Goal: Information Seeking & Learning: Learn about a topic

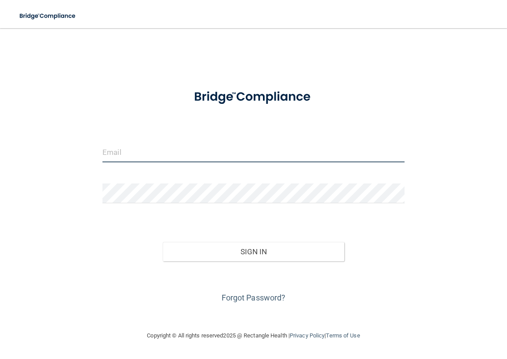
type input "[EMAIL_ADDRESS][DOMAIN_NAME]"
click at [154, 146] on input "[EMAIL_ADDRESS][DOMAIN_NAME]" at bounding box center [253, 153] width 302 height 20
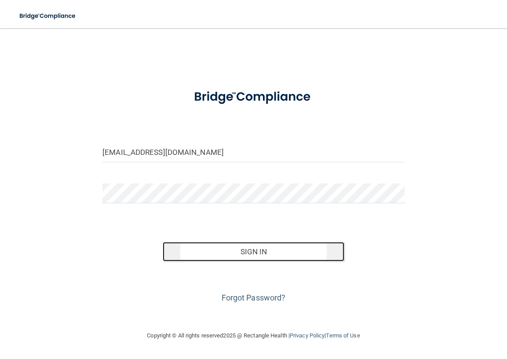
click at [214, 250] on button "Sign In" at bounding box center [253, 251] width 181 height 19
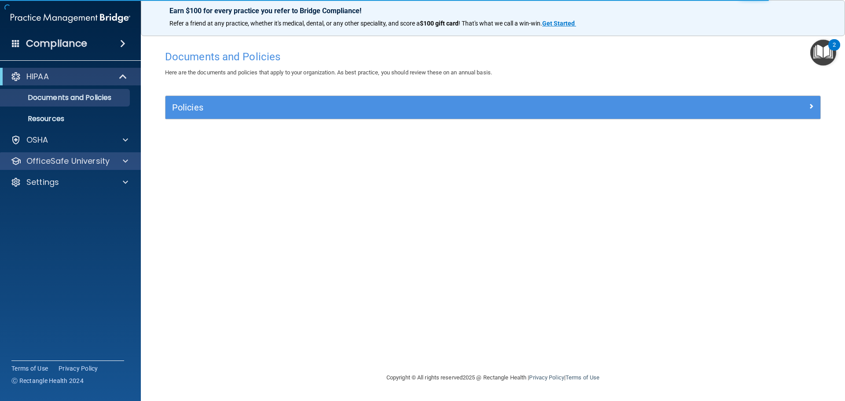
click at [54, 154] on div "OfficeSafe University" at bounding box center [70, 161] width 141 height 18
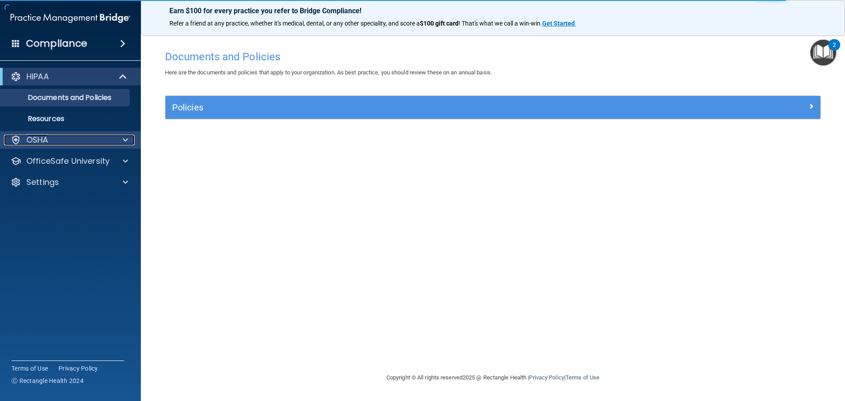
click at [58, 142] on div "OSHA" at bounding box center [58, 140] width 109 height 11
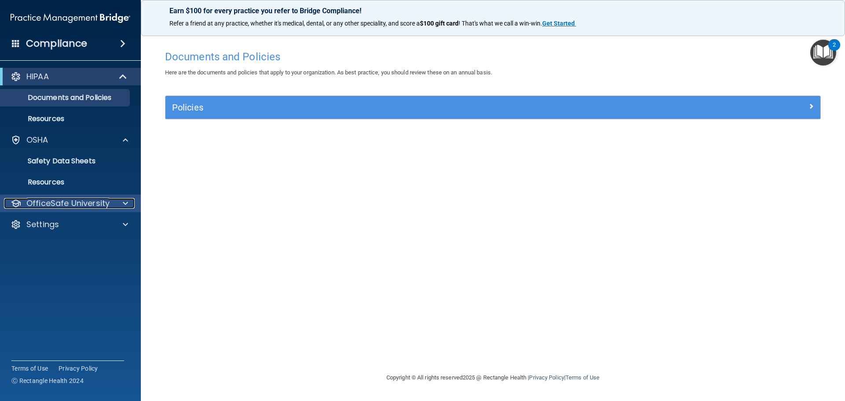
click at [68, 201] on p "OfficeSafe University" at bounding box center [67, 203] width 83 height 11
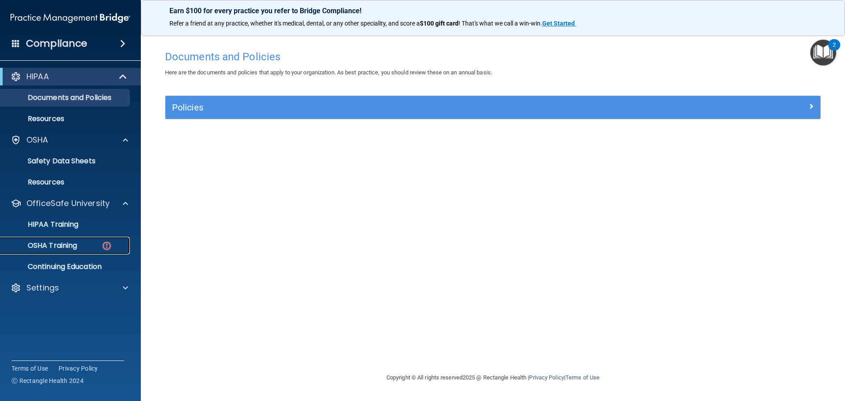
click at [72, 241] on p "OSHA Training" at bounding box center [41, 245] width 71 height 9
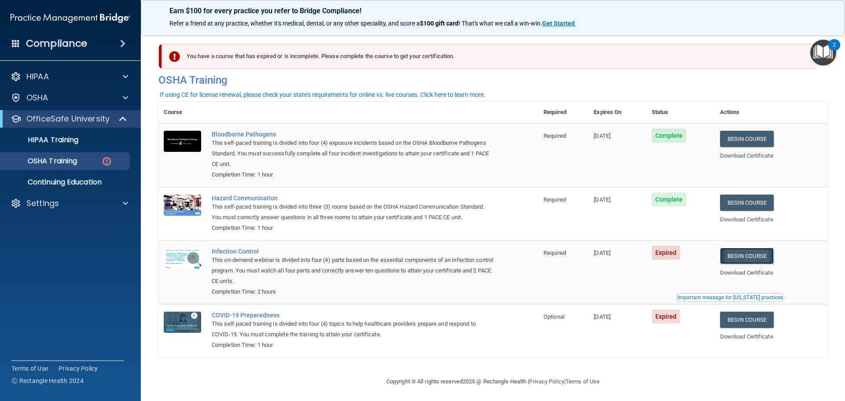
click at [507, 261] on link "Begin Course" at bounding box center [747, 256] width 54 height 16
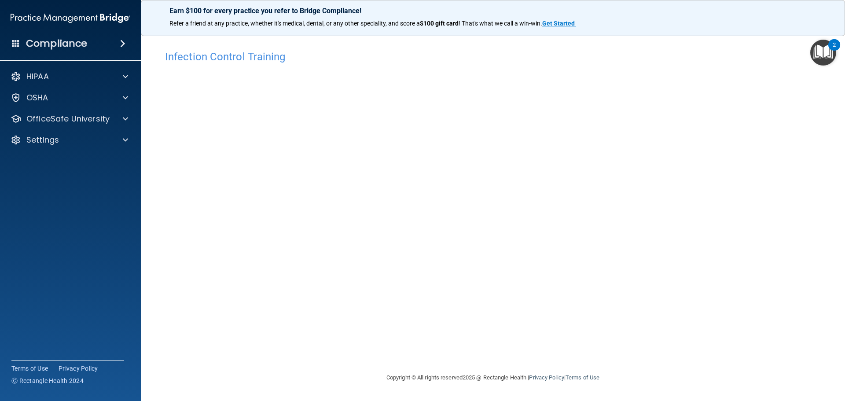
click at [688, 97] on div "Infection Control Training This course doesn’t expire until [DATE]. Are you sur…" at bounding box center [492, 209] width 669 height 326
click at [647, 343] on div "Infection Control Training This course doesn’t expire until [DATE]. Are you sur…" at bounding box center [492, 209] width 669 height 326
drag, startPoint x: 643, startPoint y: 342, endPoint x: 648, endPoint y: 370, distance: 28.6
click at [648, 370] on main "Infection Control Training This course doesn’t expire until [DATE]. Are you sur…" at bounding box center [493, 214] width 704 height 373
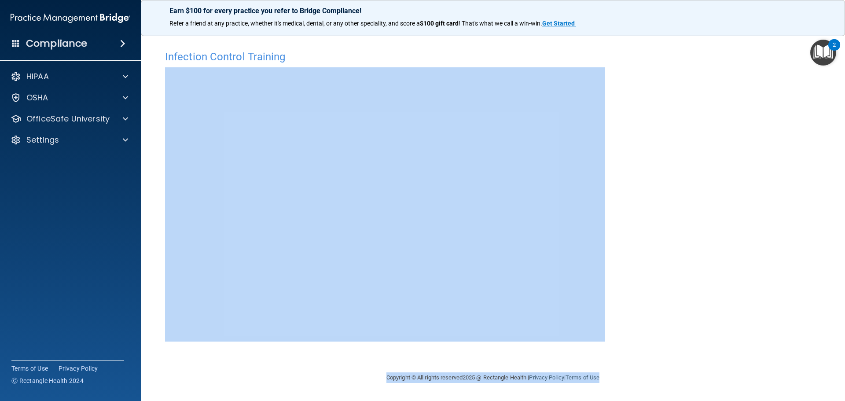
click at [698, 195] on div "Infection Control Training This course doesn’t expire until [DATE]. Are you sur…" at bounding box center [492, 209] width 669 height 326
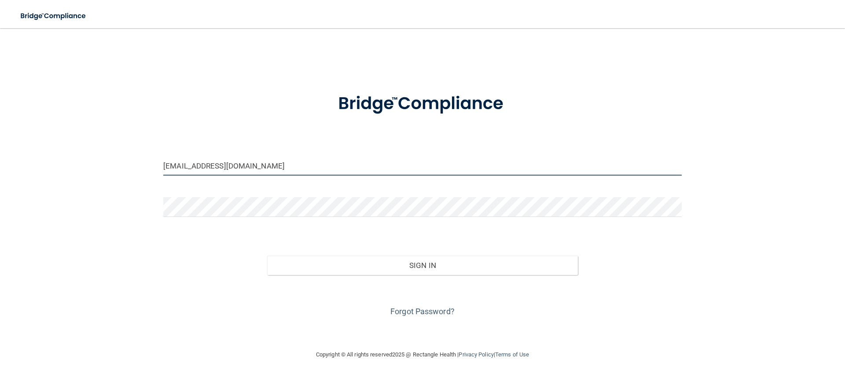
drag, startPoint x: 267, startPoint y: 169, endPoint x: 75, endPoint y: 169, distance: 192.2
click at [75, 169] on div "dcook@kleinmedicalclinic.com Invalid email/password. You don't have permission …" at bounding box center [422, 189] width 809 height 304
type input "[EMAIL_ADDRESS][DOMAIN_NAME]"
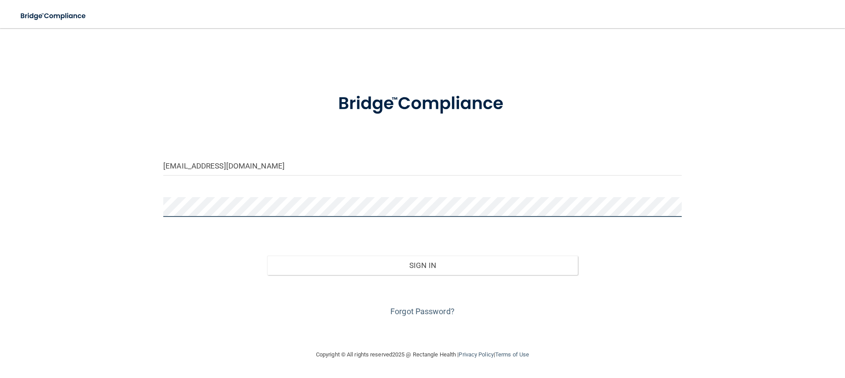
click at [267, 256] on button "Sign In" at bounding box center [422, 265] width 311 height 19
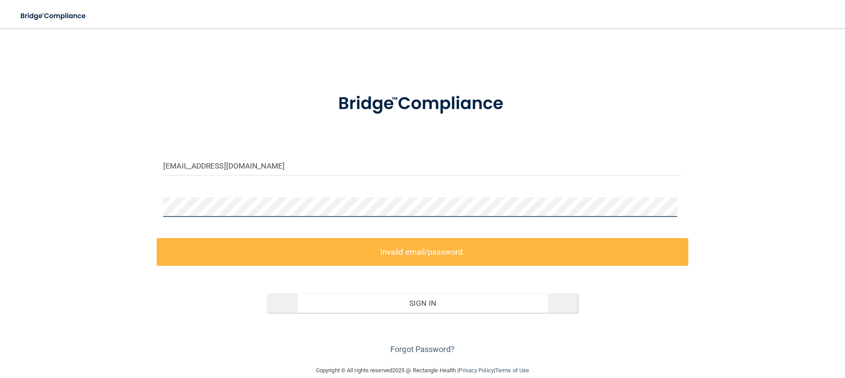
scroll to position [14, 0]
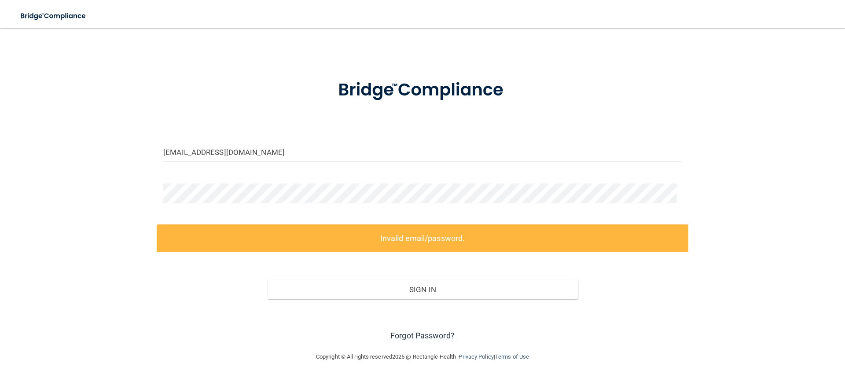
click at [428, 336] on link "Forgot Password?" at bounding box center [422, 335] width 64 height 9
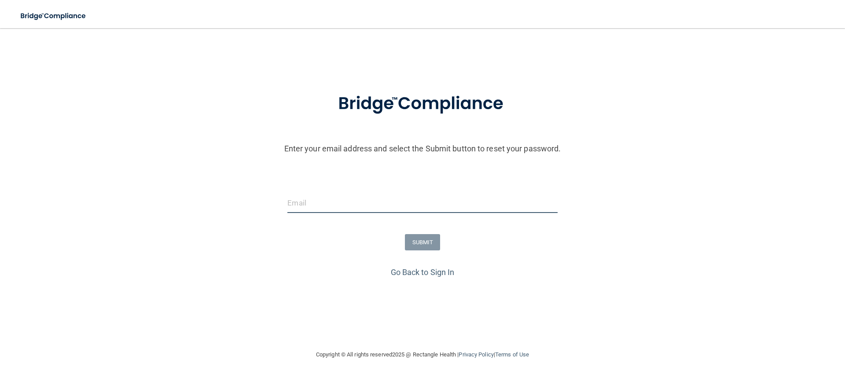
click at [355, 205] on input "email" at bounding box center [422, 203] width 270 height 20
type input "[EMAIL_ADDRESS][DOMAIN_NAME]"
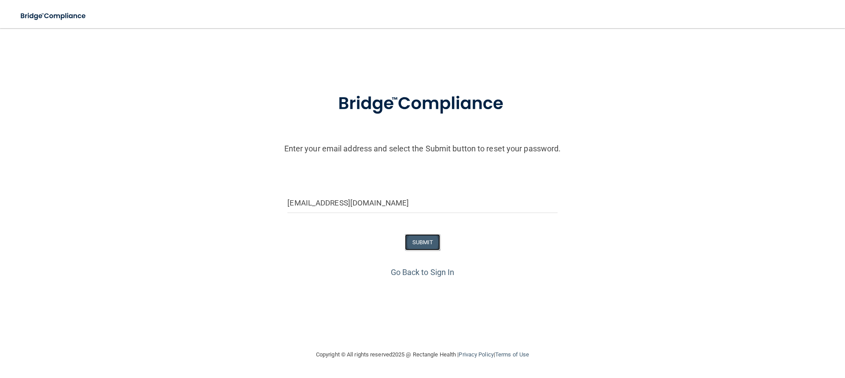
click at [407, 236] on button "SUBMIT" at bounding box center [423, 242] width 36 height 16
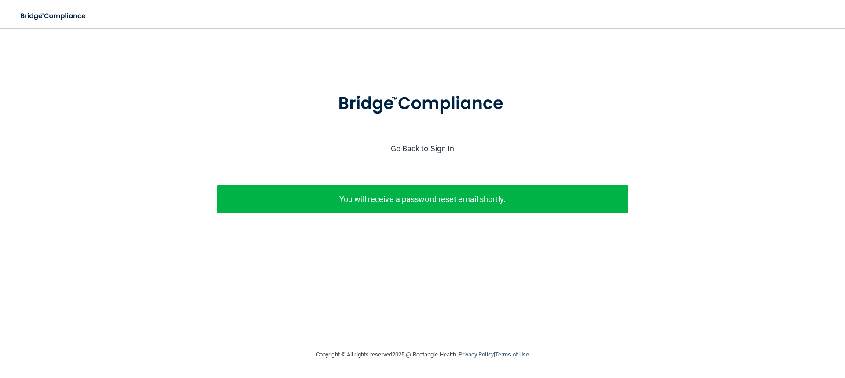
click at [419, 146] on link "Go Back to Sign In" at bounding box center [423, 148] width 64 height 9
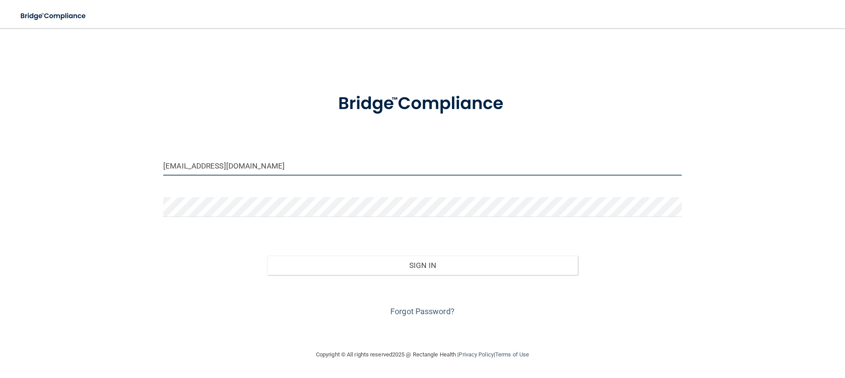
drag, startPoint x: 281, startPoint y: 173, endPoint x: 0, endPoint y: 155, distance: 281.6
click at [0, 155] on main "dcook@kleinmedicalclinic.com Invalid email/password. You don't have permission …" at bounding box center [422, 203] width 845 height 350
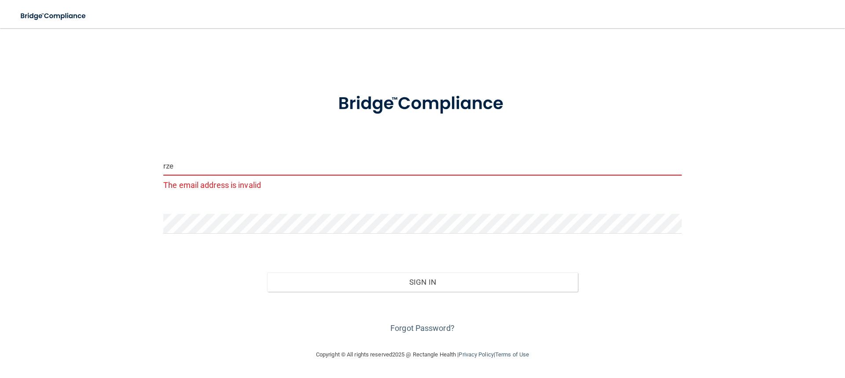
click at [231, 177] on div "rze The email address is invalid" at bounding box center [422, 174] width 518 height 37
type input "[EMAIL_ADDRESS][DOMAIN_NAME]"
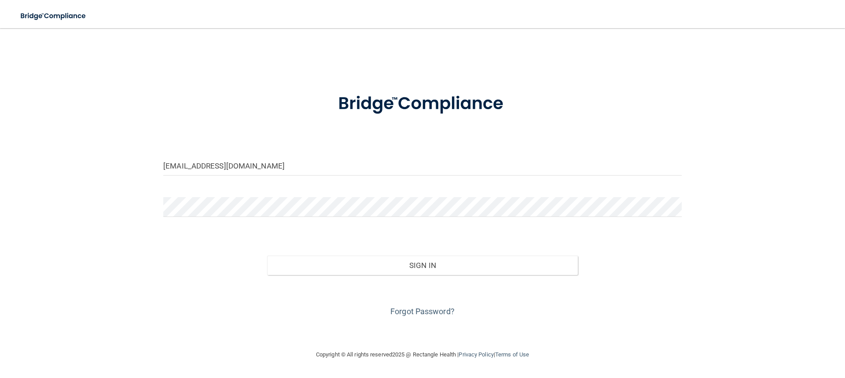
click at [219, 218] on div at bounding box center [422, 210] width 531 height 26
click at [18, 219] on div "rzenteno@kleinmedicalclinic.com Invalid email/password. You don't have permissi…" at bounding box center [422, 189] width 809 height 304
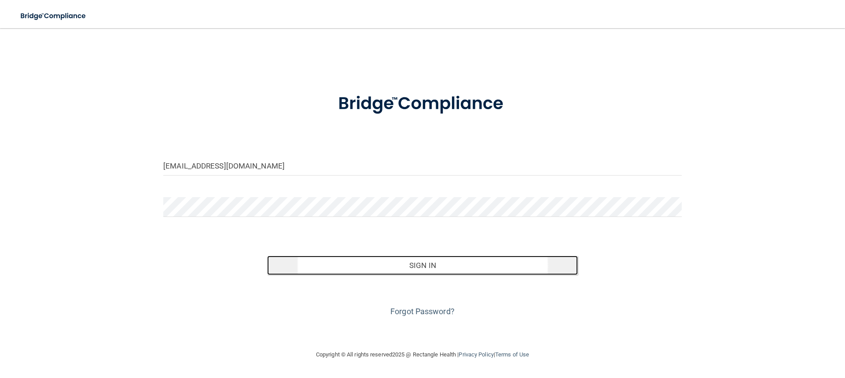
click at [421, 265] on button "Sign In" at bounding box center [422, 265] width 311 height 19
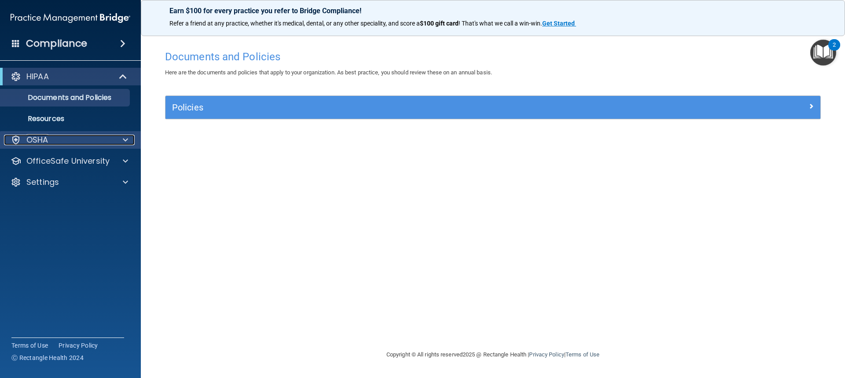
click at [87, 137] on div "OSHA" at bounding box center [58, 140] width 109 height 11
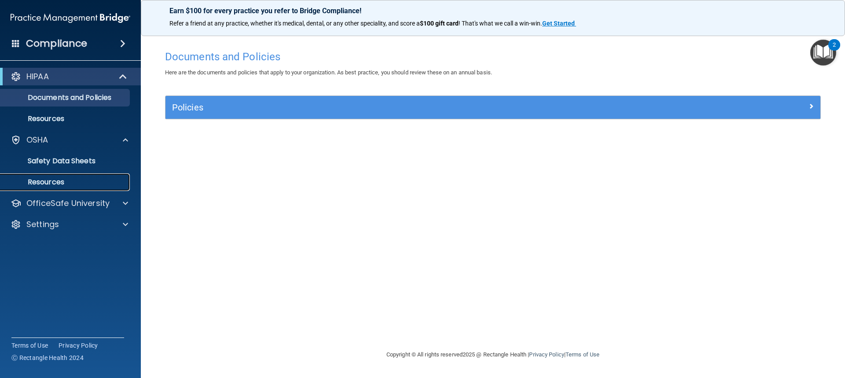
click at [42, 184] on p "Resources" at bounding box center [66, 182] width 120 height 9
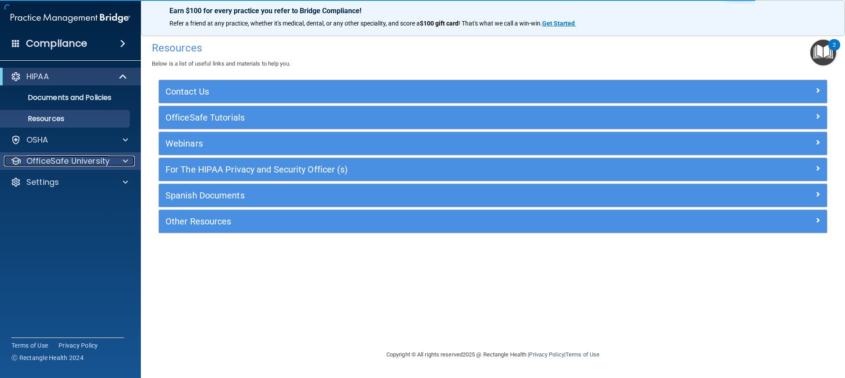
click at [99, 162] on p "OfficeSafe University" at bounding box center [67, 161] width 83 height 11
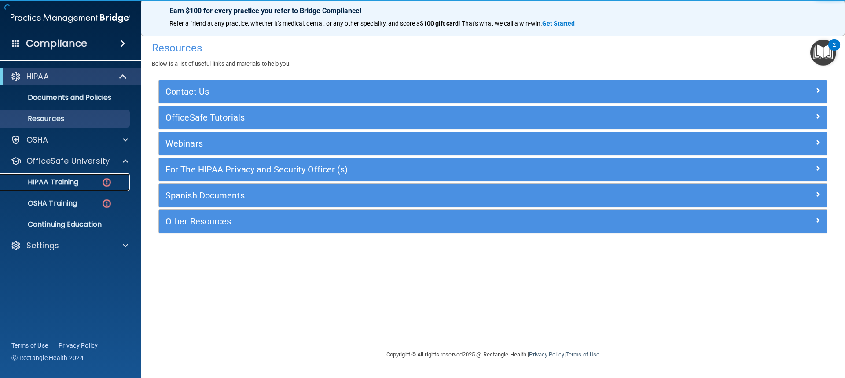
click at [81, 184] on div "HIPAA Training" at bounding box center [66, 182] width 120 height 9
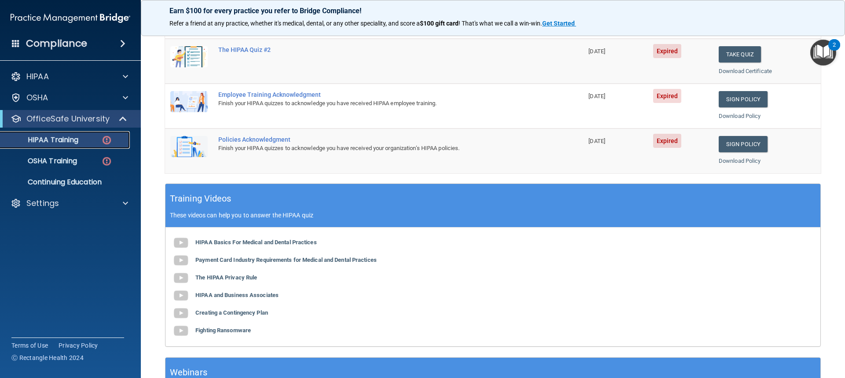
scroll to position [21, 0]
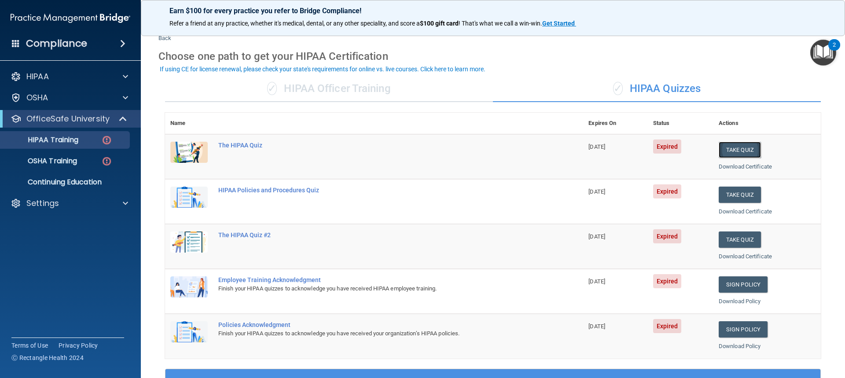
click at [744, 153] on button "Take Quiz" at bounding box center [739, 150] width 42 height 16
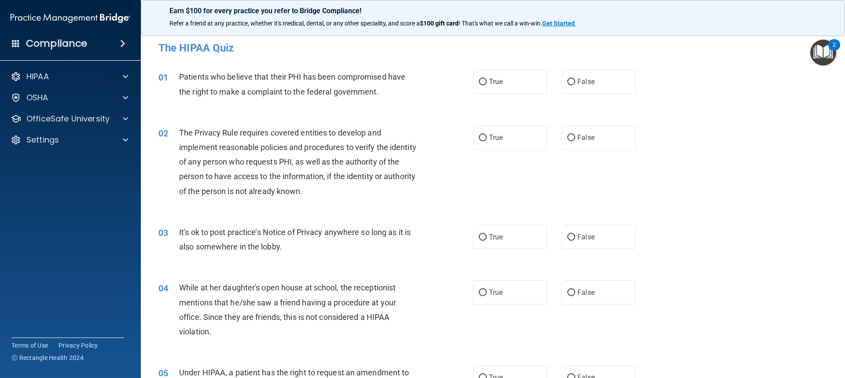
click at [505, 70] on label "True" at bounding box center [510, 81] width 74 height 24
click at [486, 79] on input "True" at bounding box center [483, 82] width 8 height 7
radio input "true"
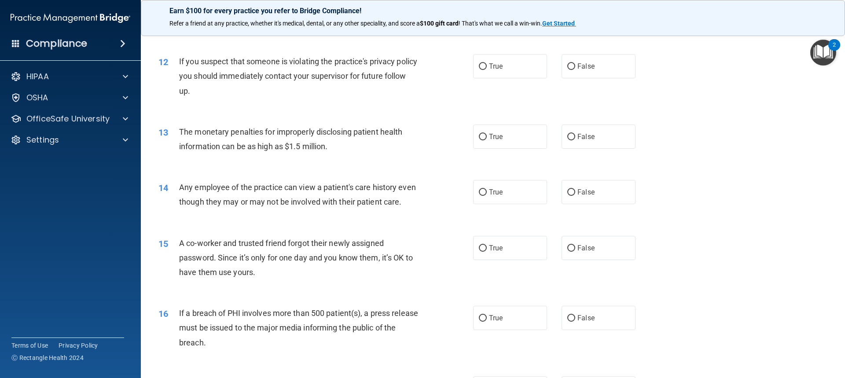
scroll to position [516, 0]
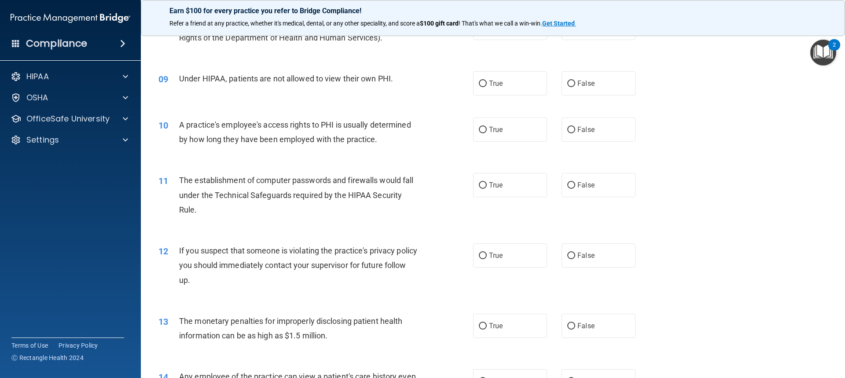
click at [52, 45] on h4 "Compliance" at bounding box center [56, 43] width 61 height 12
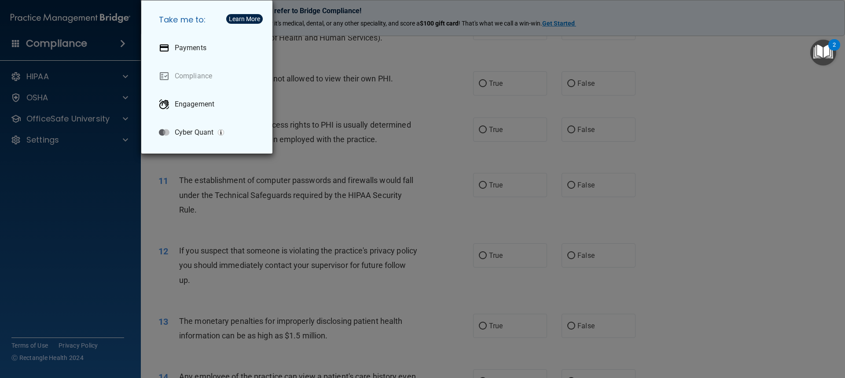
click at [20, 124] on div "Take me to: Payments Compliance Engagement Cyber Quant" at bounding box center [422, 189] width 845 height 378
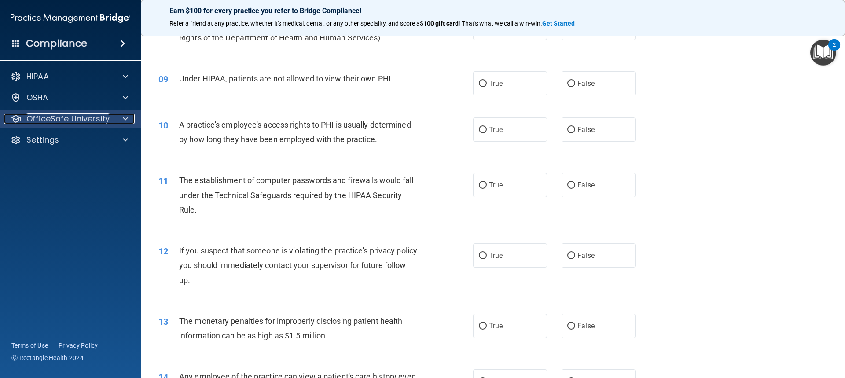
click at [56, 116] on p "OfficeSafe University" at bounding box center [67, 118] width 83 height 11
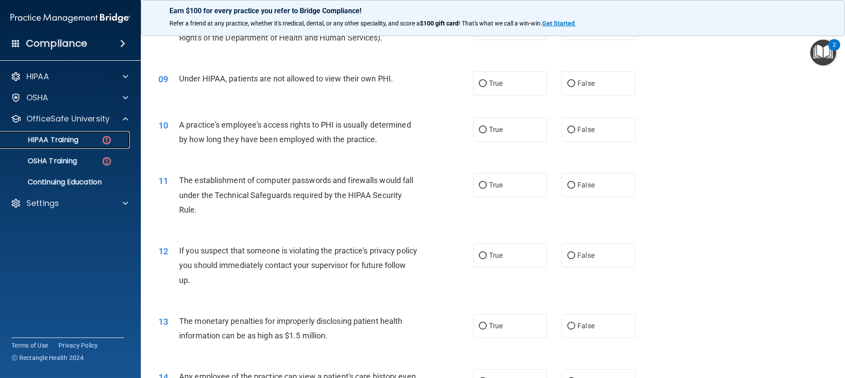
click at [54, 140] on p "HIPAA Training" at bounding box center [42, 139] width 73 height 9
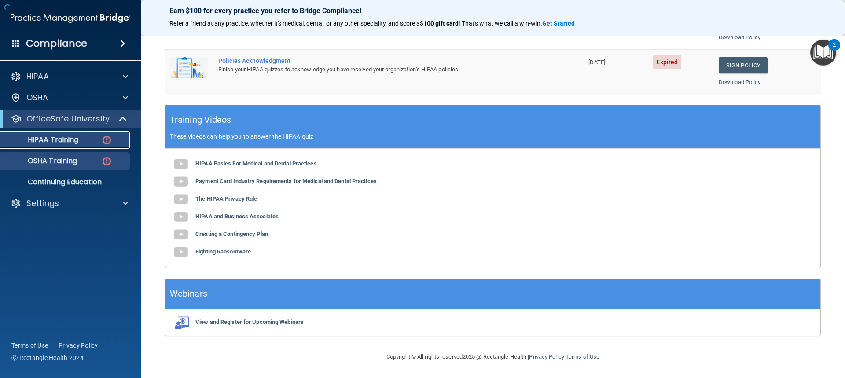
scroll to position [285, 0]
click at [77, 178] on p "Continuing Education" at bounding box center [66, 182] width 120 height 9
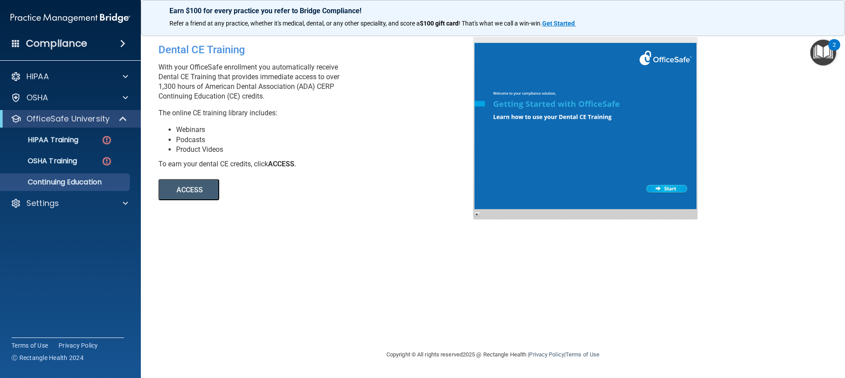
click at [668, 188] on div at bounding box center [585, 128] width 224 height 183
click at [178, 181] on button "ACCESS" at bounding box center [188, 189] width 61 height 21
click at [68, 135] on p "HIPAA Training" at bounding box center [42, 139] width 73 height 9
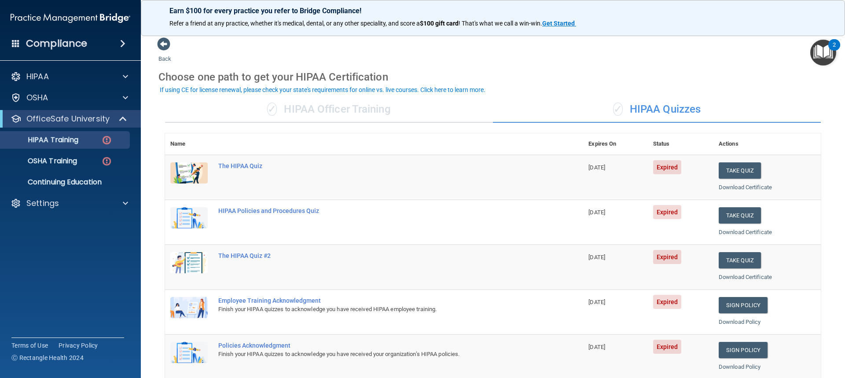
drag, startPoint x: 385, startPoint y: 126, endPoint x: 326, endPoint y: 80, distance: 75.0
click at [362, 110] on div "✓ HIPAA Officer Training ✓ HIPAA Quizzes Name Expires On Status Actions The HIP…" at bounding box center [492, 359] width 669 height 538
click at [326, 81] on div "Choose one path to get your HIPAA Certification" at bounding box center [492, 77] width 669 height 26
click at [335, 113] on div "✓ HIPAA Officer Training" at bounding box center [329, 109] width 328 height 26
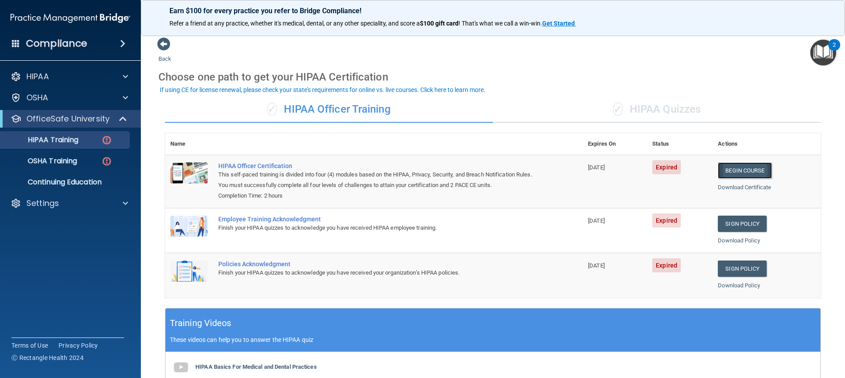
click at [734, 168] on link "Begin Course" at bounding box center [744, 170] width 54 height 16
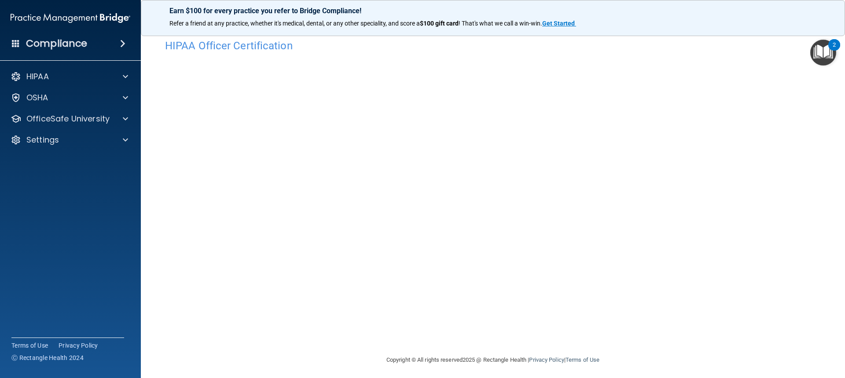
scroll to position [14, 0]
